Goal: Task Accomplishment & Management: Use online tool/utility

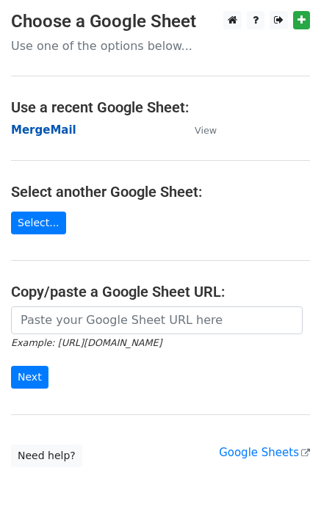
click at [40, 126] on strong "MergeMail" at bounding box center [43, 129] width 65 height 13
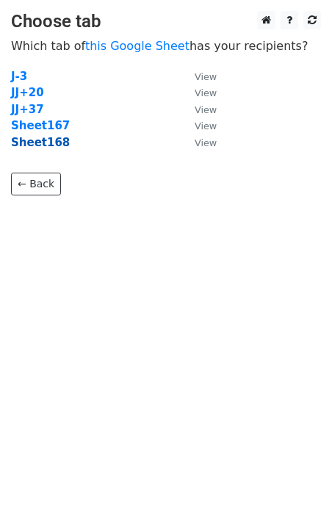
click at [42, 144] on strong "Sheet168" at bounding box center [40, 142] width 59 height 13
click at [51, 147] on strong "Sheet168" at bounding box center [40, 142] width 59 height 13
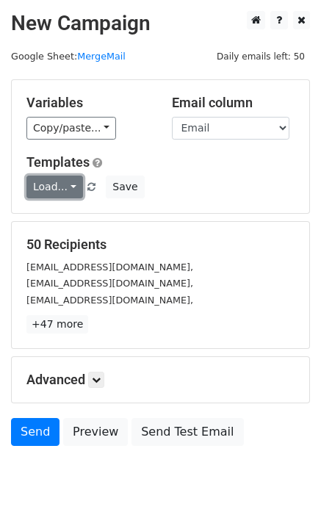
click at [55, 180] on link "Load..." at bounding box center [54, 187] width 57 height 23
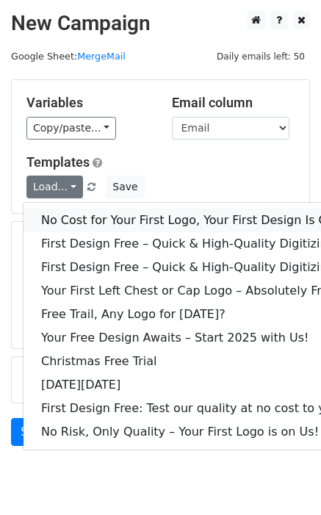
click at [79, 213] on link "No Cost for Your First Logo, Your First Design Is On Us!" at bounding box center [200, 221] width 353 height 24
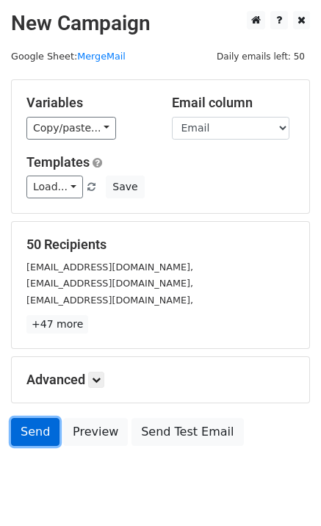
click at [35, 427] on link "Send" at bounding box center [35, 432] width 48 height 28
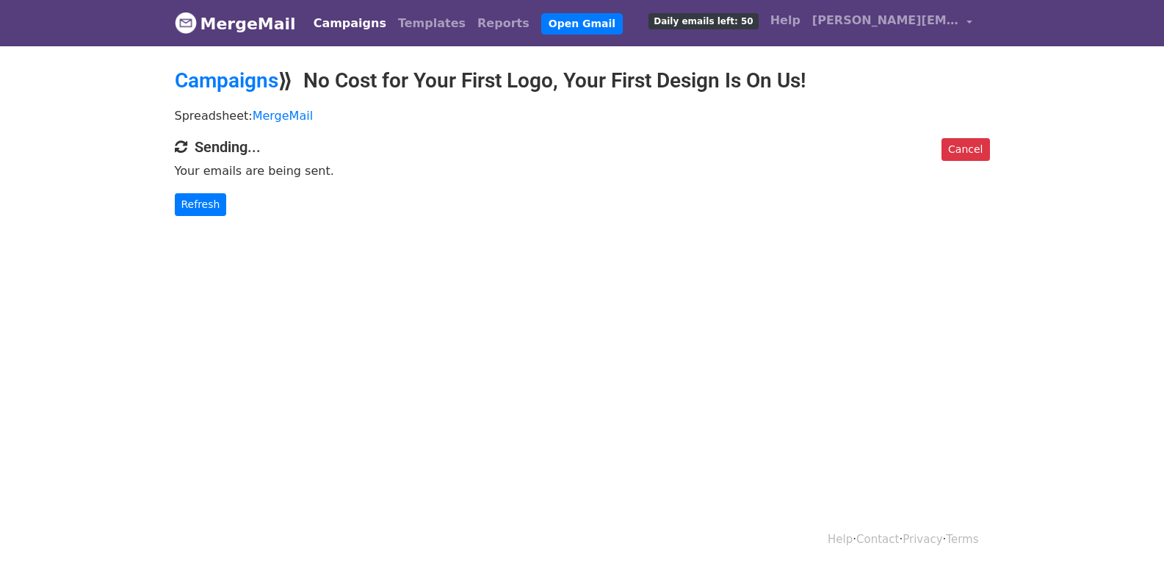
click at [206, 189] on div "Cancel Sending... Your emails are being sent. Refresh" at bounding box center [582, 177] width 837 height 78
click at [208, 198] on link "Refresh" at bounding box center [201, 204] width 52 height 23
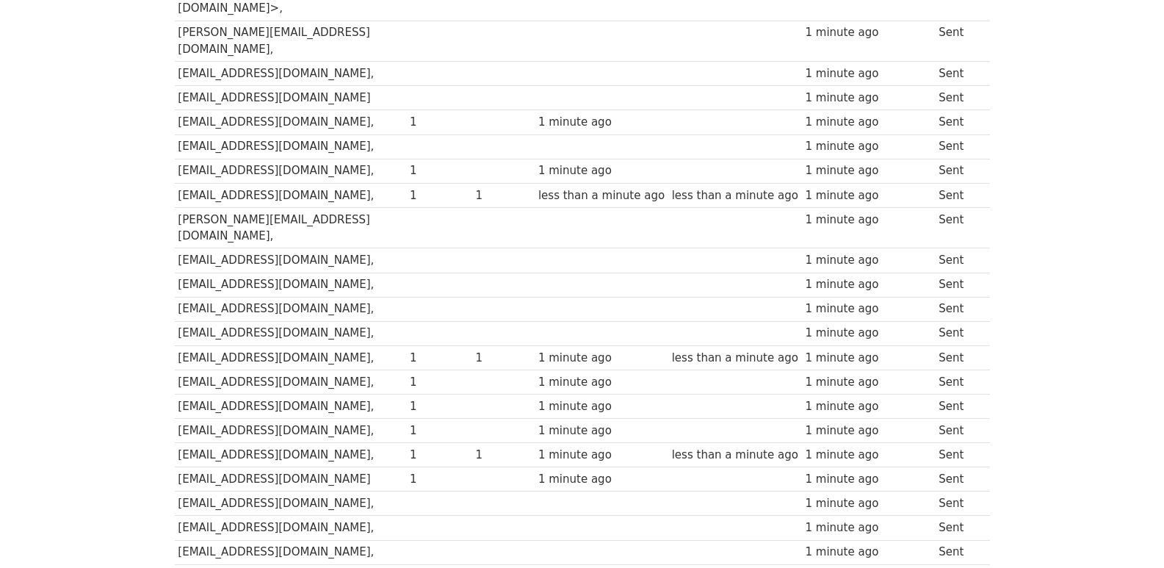
scroll to position [1022, 0]
